Goal: Find specific fact: Find specific fact

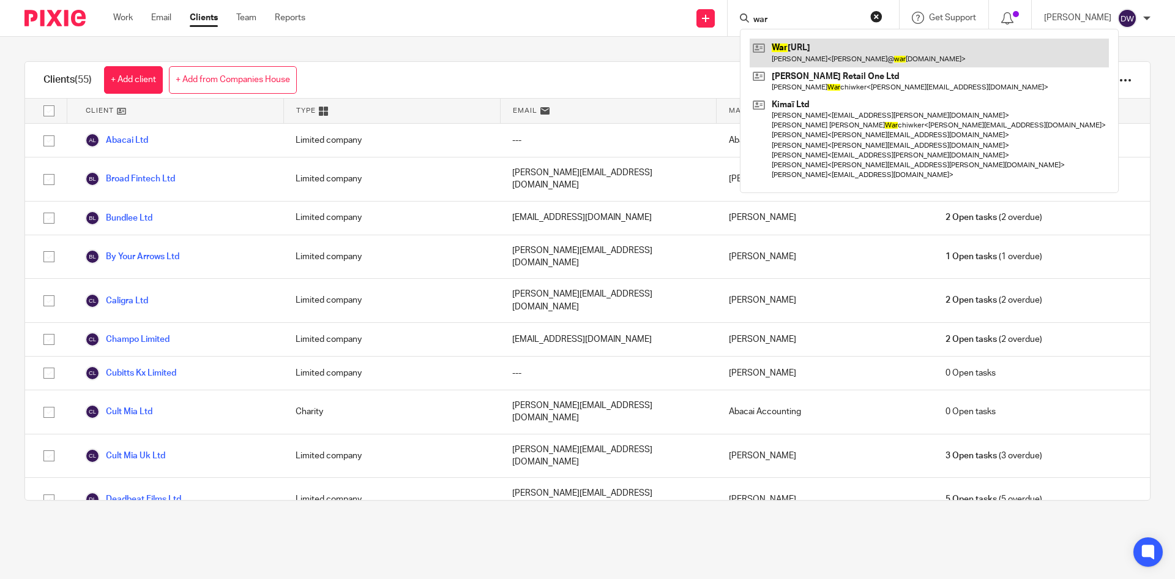
type input "war"
click at [836, 48] on link at bounding box center [929, 53] width 359 height 28
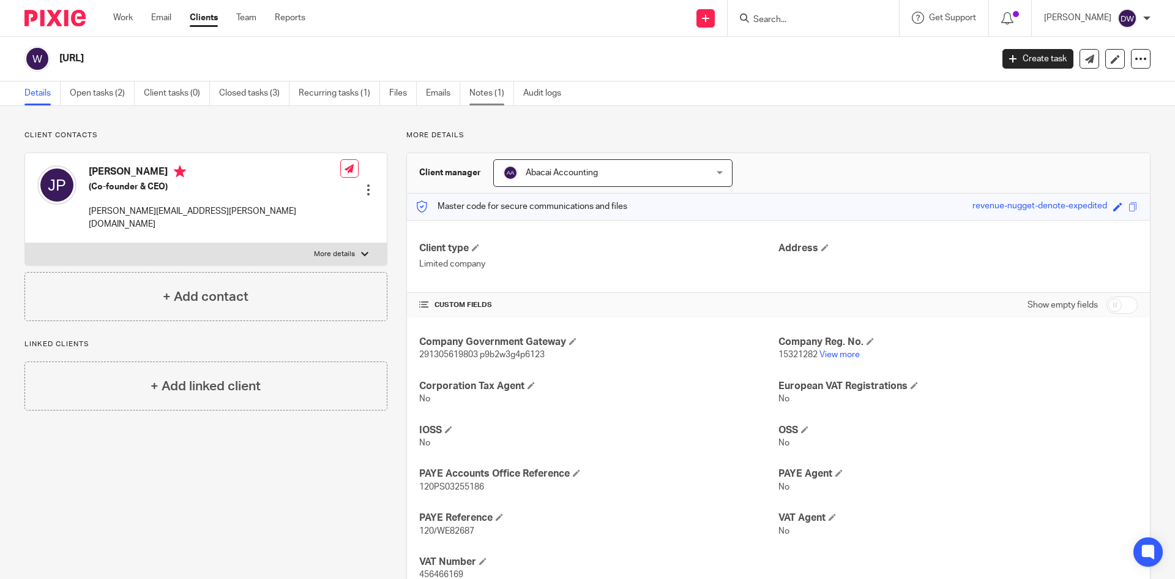
click at [493, 97] on link "Notes (1)" at bounding box center [492, 93] width 45 height 24
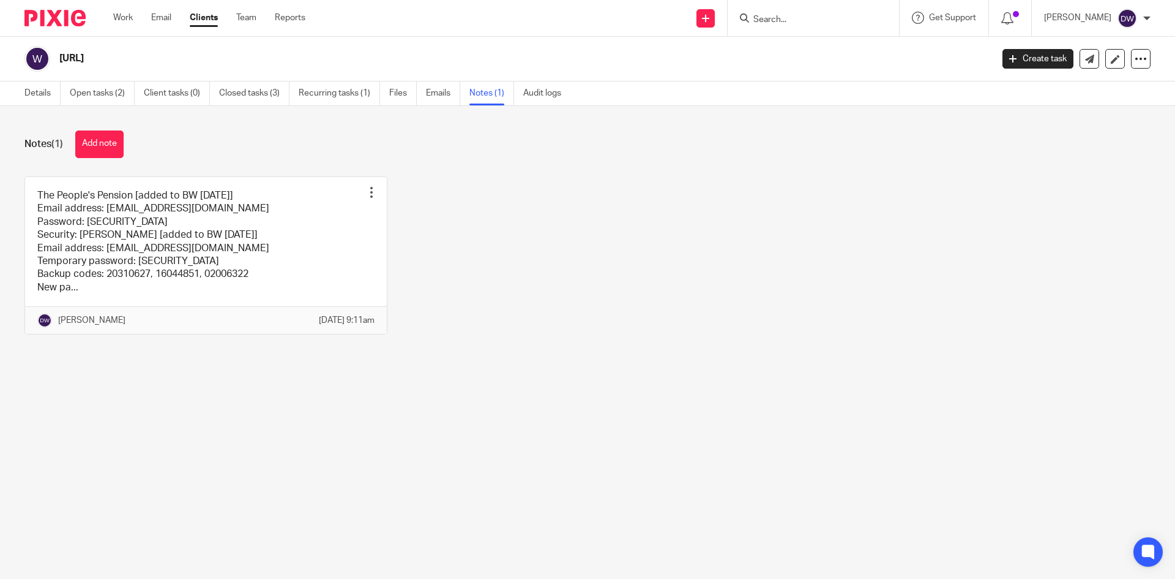
click at [820, 20] on input "Search" at bounding box center [807, 20] width 110 height 11
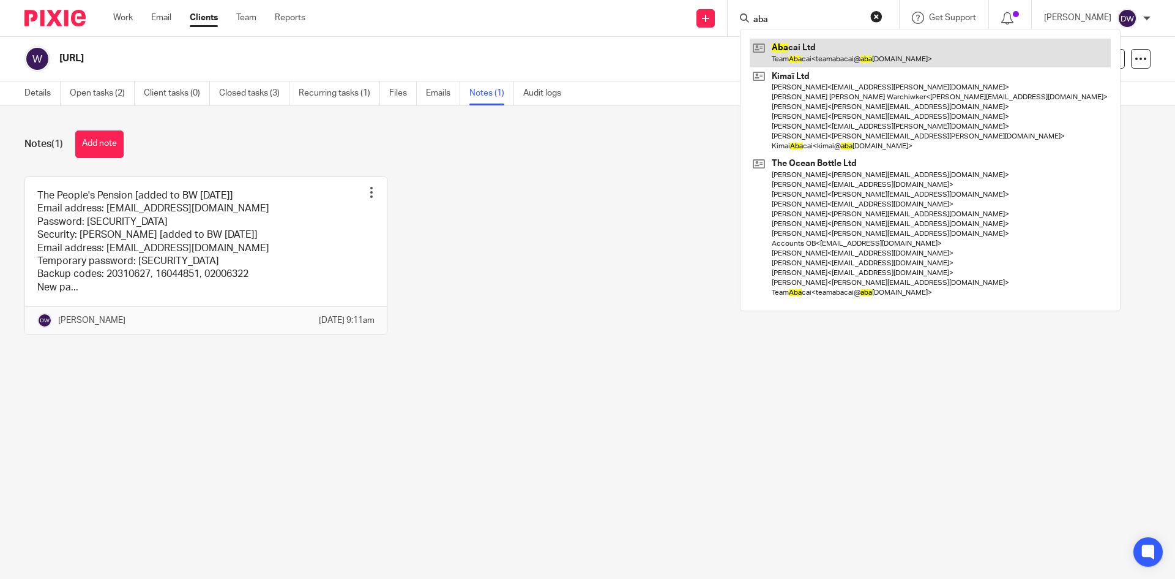
type input "aba"
click at [817, 43] on link at bounding box center [930, 53] width 361 height 28
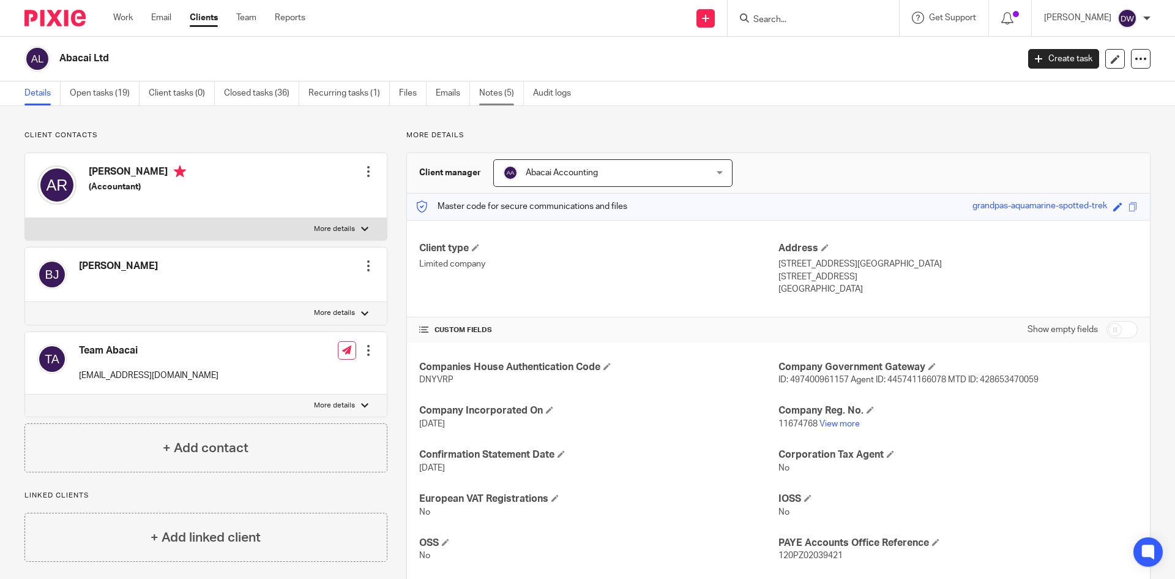
click at [501, 92] on link "Notes (5)" at bounding box center [501, 93] width 45 height 24
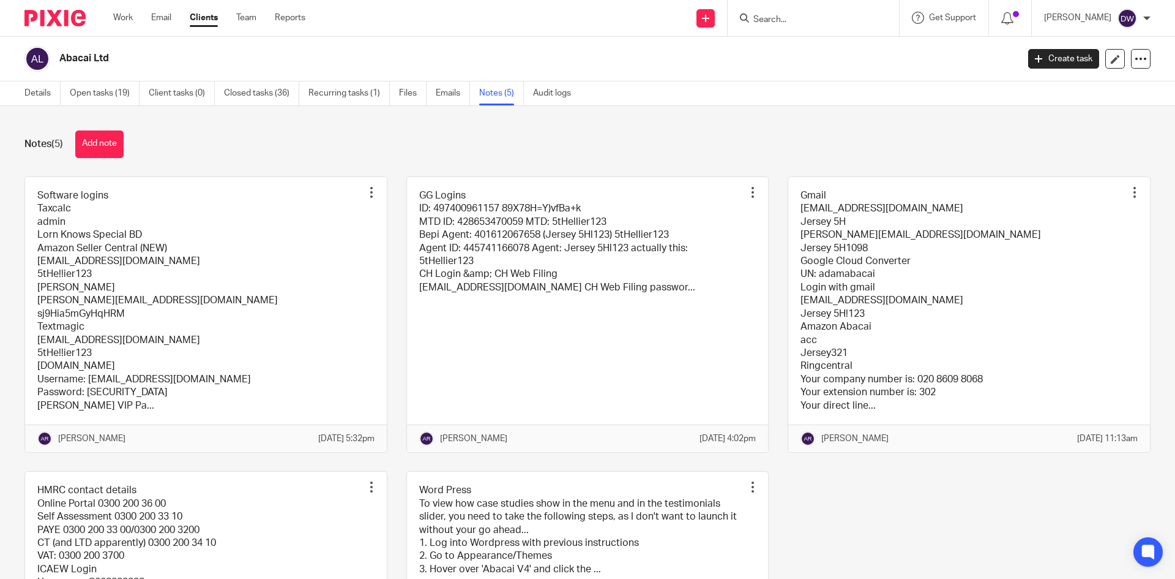
click at [530, 271] on link at bounding box center [588, 314] width 362 height 275
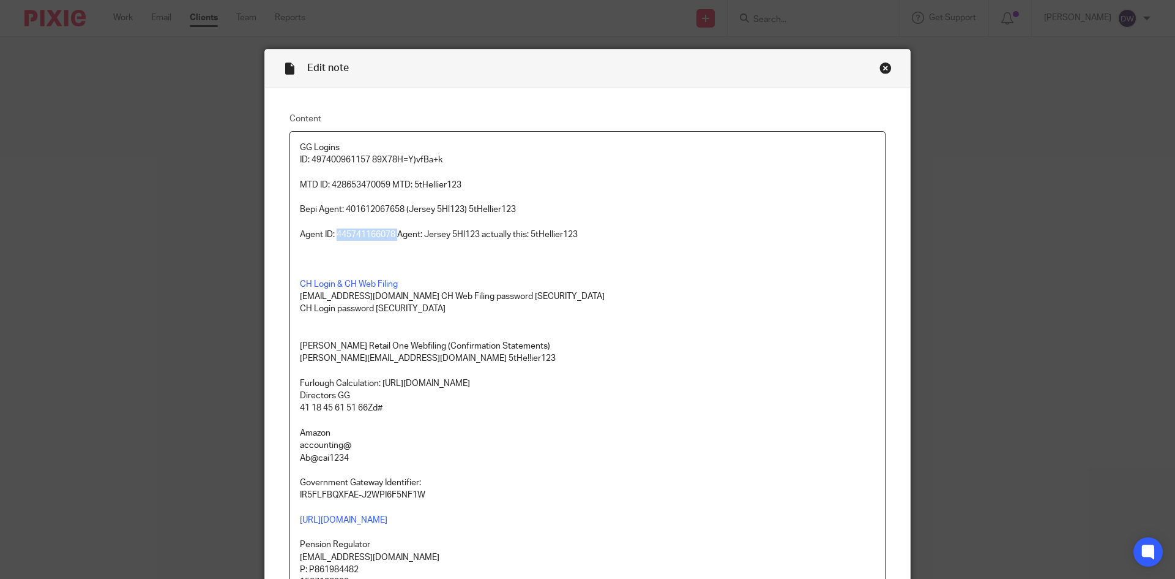
drag, startPoint x: 334, startPoint y: 233, endPoint x: 394, endPoint y: 230, distance: 60.7
click at [394, 230] on p "Agent ID: 445741166078 Agent: Jersey 5Hl123 actually this: 5tHellier123" at bounding box center [587, 234] width 575 height 12
click at [353, 234] on p "Agent ID: 445741166078 Agent: Jersey 5Hl123 actually this: 5tHellier123" at bounding box center [587, 234] width 575 height 12
drag, startPoint x: 333, startPoint y: 234, endPoint x: 391, endPoint y: 230, distance: 58.3
click at [391, 230] on p "Agent ID: 445741166078 Agent: Jersey 5Hl123 actually this: 5tHellier123" at bounding box center [587, 234] width 575 height 12
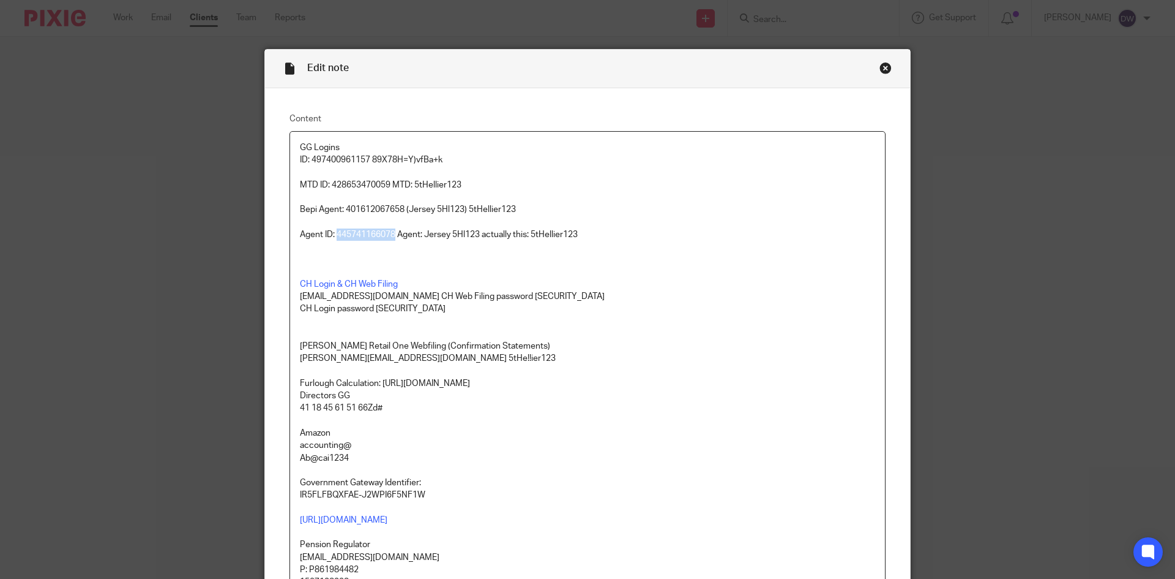
copy p "445741166078"
drag, startPoint x: 531, startPoint y: 231, endPoint x: 583, endPoint y: 231, distance: 52.7
click at [583, 231] on p "Agent ID: 445741166078 Agent: Jersey 5Hl123 actually this: 5tHellier123" at bounding box center [587, 234] width 575 height 12
copy p "5tHellier123"
click at [331, 233] on p "Agent ID: 445741166078 Agent: Jersey 5Hl123 actually this: 5tHellier123" at bounding box center [587, 234] width 575 height 12
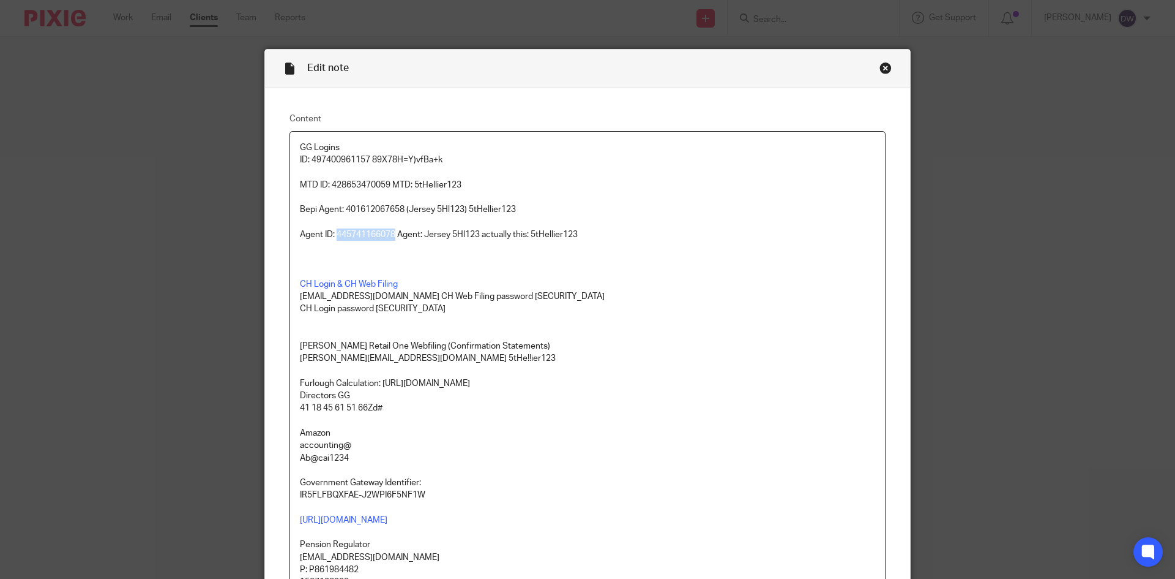
drag, startPoint x: 333, startPoint y: 233, endPoint x: 392, endPoint y: 233, distance: 59.4
click at [392, 233] on p "Agent ID: 445741166078 Agent: Jersey 5Hl123 actually this: 5tHellier123" at bounding box center [587, 234] width 575 height 12
copy p "445741166078"
